Goal: Find contact information: Find contact information

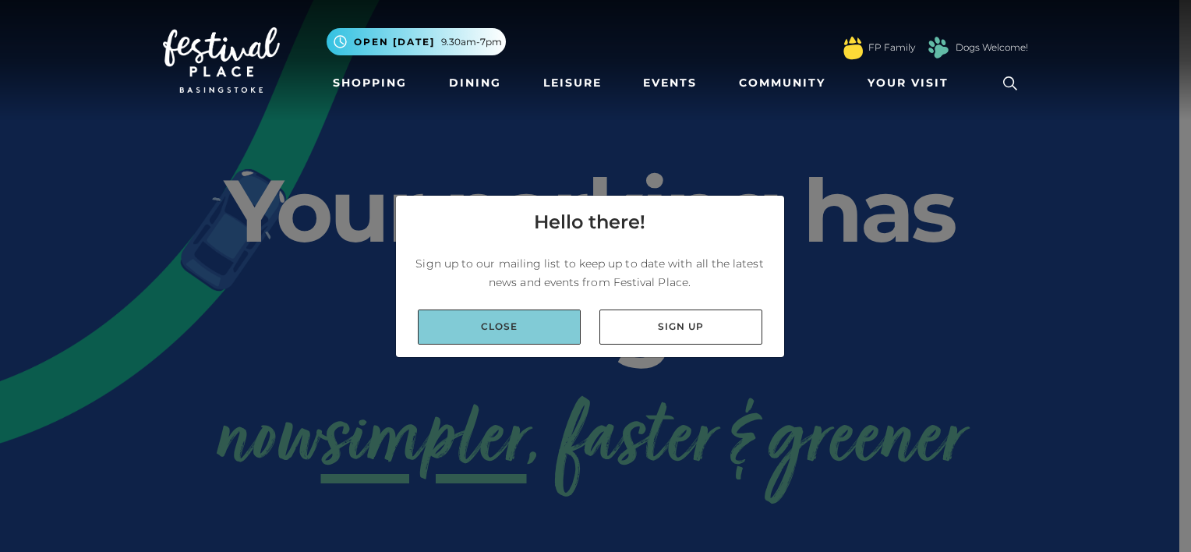
click at [511, 331] on link "Close" at bounding box center [499, 326] width 163 height 35
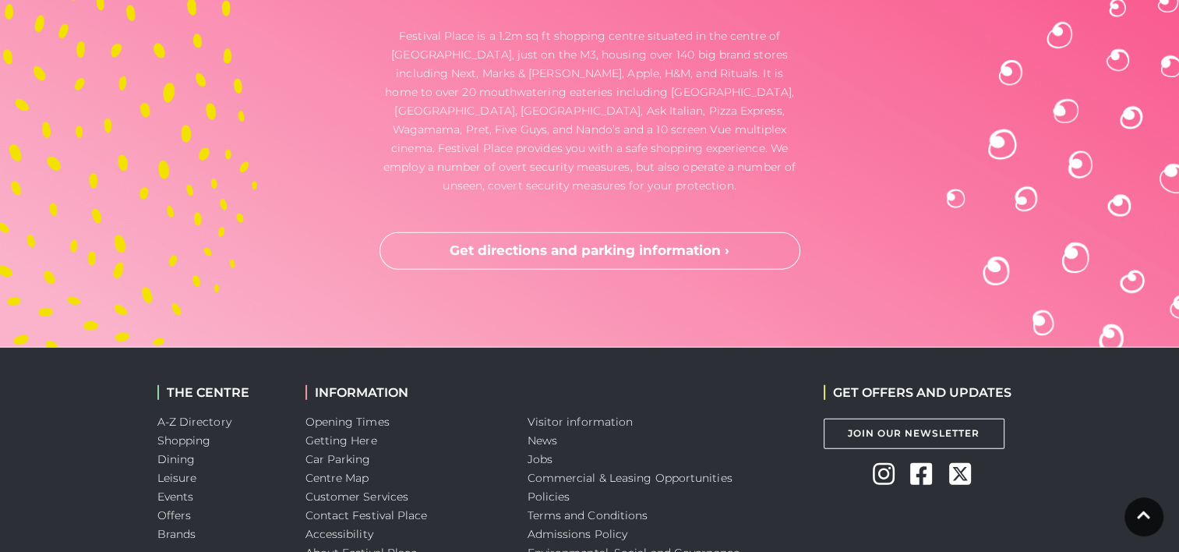
scroll to position [4265, 0]
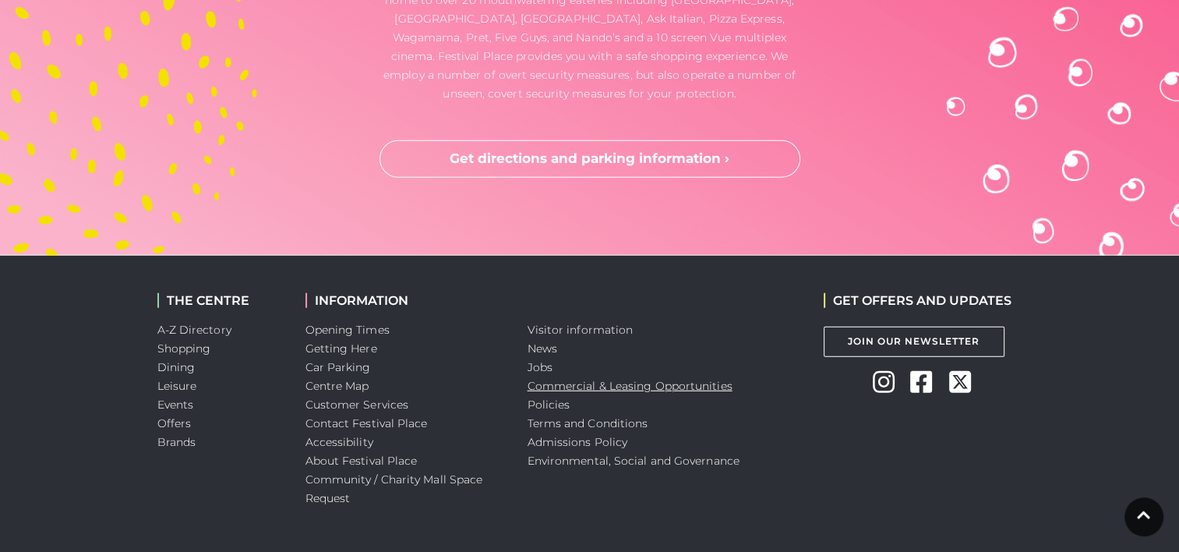
click at [638, 379] on link "Commercial & Leasing Opportunities" at bounding box center [630, 386] width 205 height 14
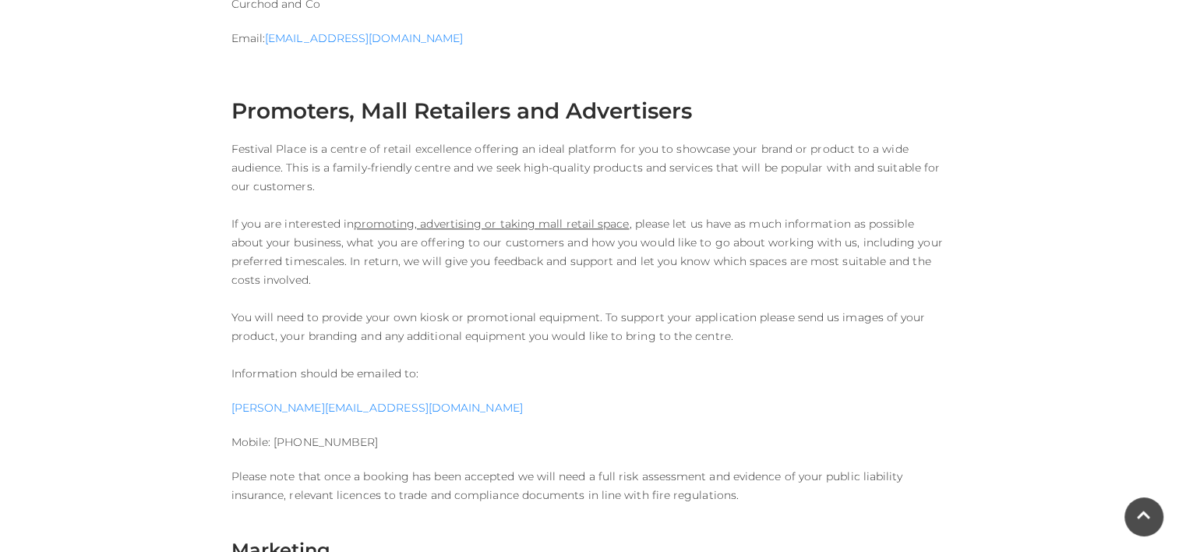
scroll to position [1637, 0]
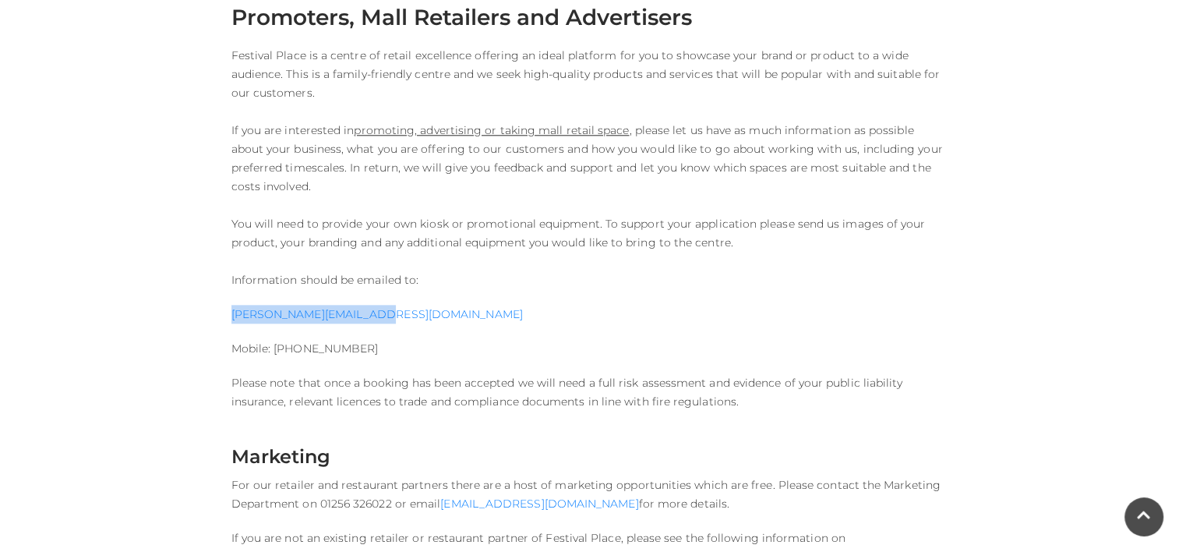
drag, startPoint x: 397, startPoint y: 309, endPoint x: 209, endPoint y: 316, distance: 188.0
copy link "hannah@mallsolutions.uk"
